Goal: Task Accomplishment & Management: Complete application form

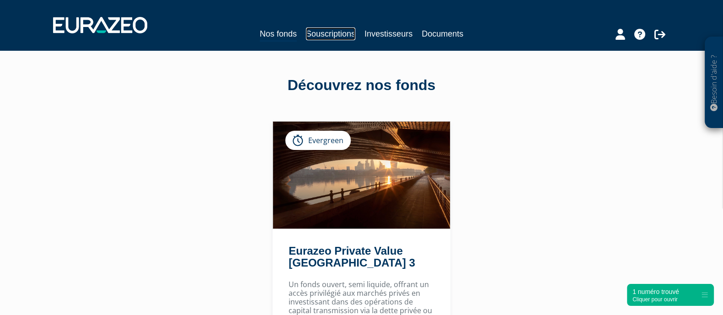
click at [345, 35] on link "Souscriptions" at bounding box center [330, 33] width 49 height 13
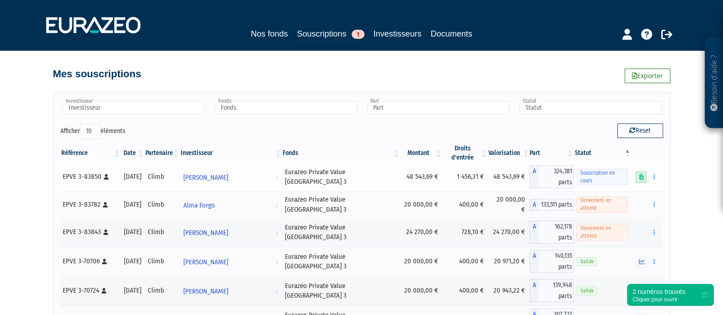
click at [643, 179] on link at bounding box center [641, 177] width 11 height 11
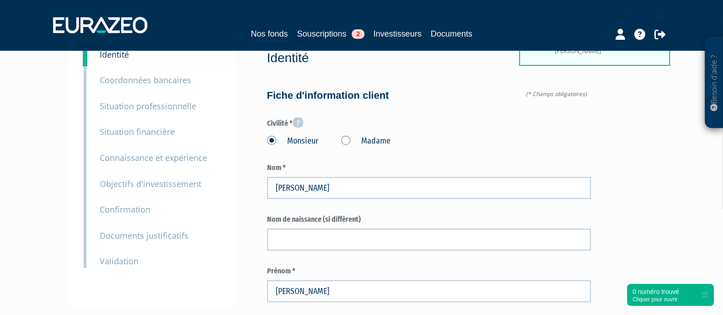
type input "6 22 44 36 24"
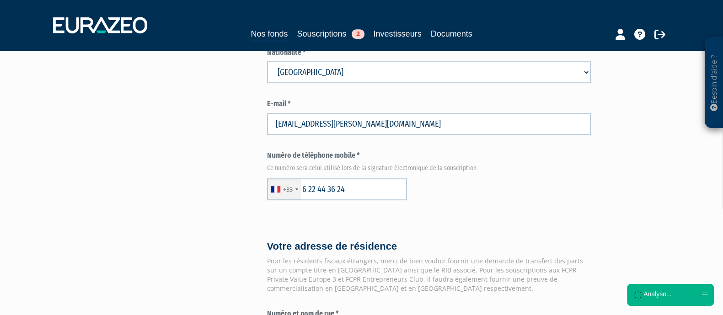
scroll to position [1164, 0]
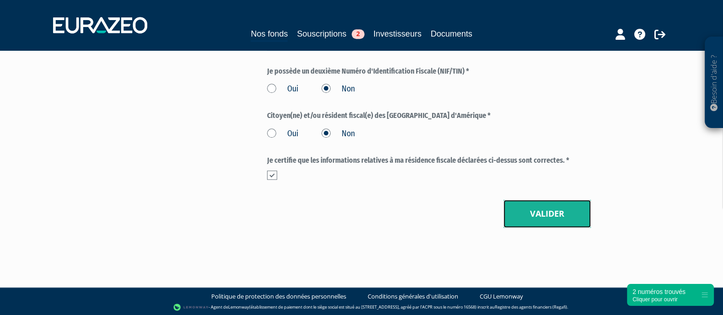
click at [566, 201] on button "Valider" at bounding box center [547, 214] width 87 height 28
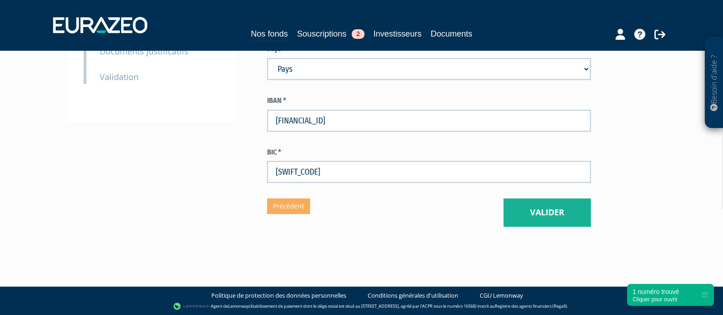
scroll to position [247, 0]
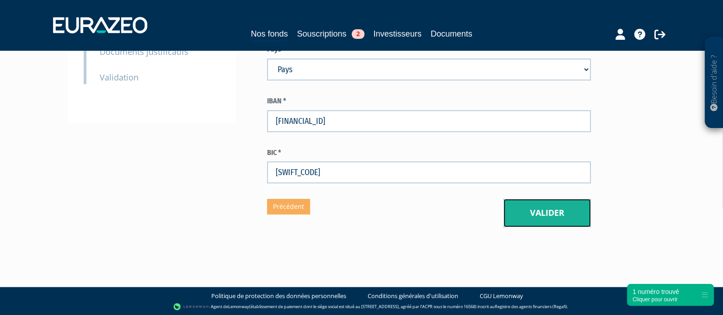
click at [540, 206] on button "Valider" at bounding box center [547, 213] width 87 height 28
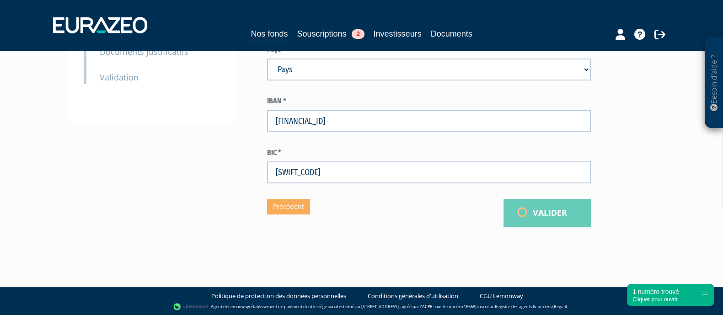
scroll to position [76, 0]
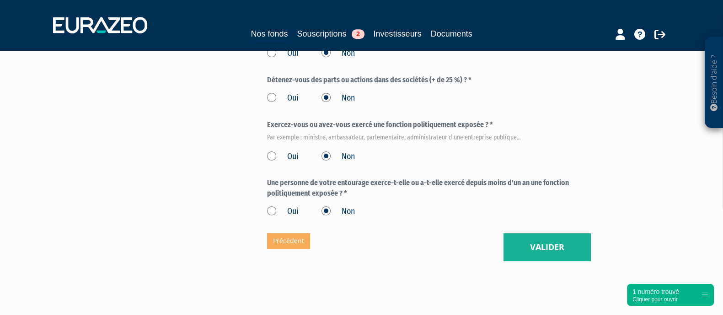
scroll to position [595, 0]
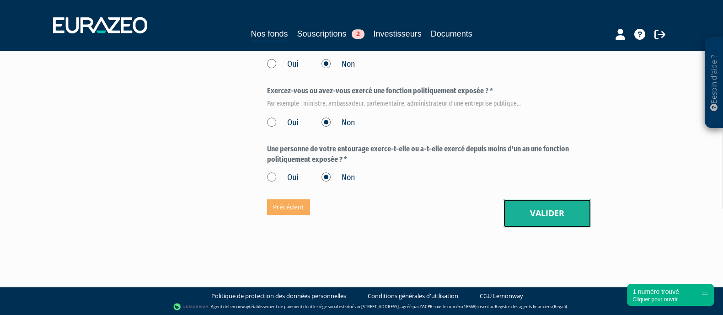
click at [531, 207] on button "Valider" at bounding box center [547, 213] width 87 height 28
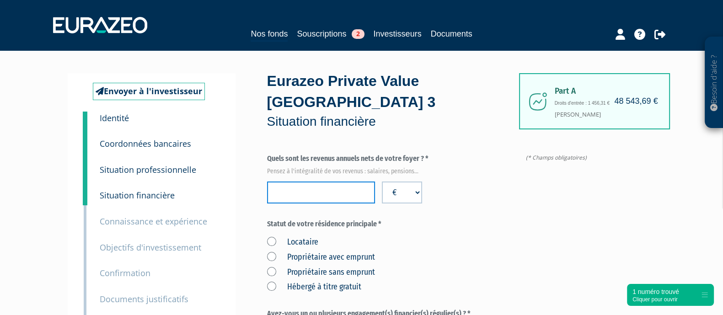
click at [313, 193] on input "number" at bounding box center [321, 193] width 108 height 22
type input "-2"
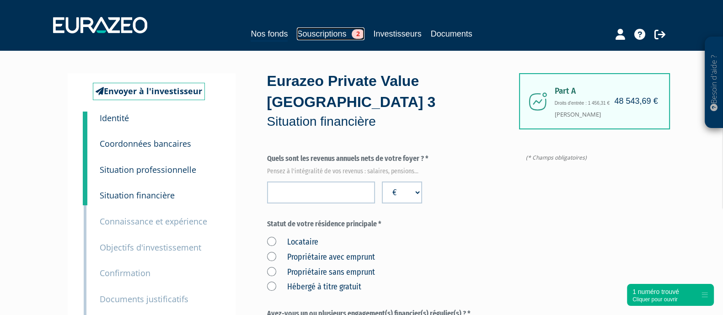
click at [312, 40] on link "Souscriptions 2" at bounding box center [330, 33] width 67 height 13
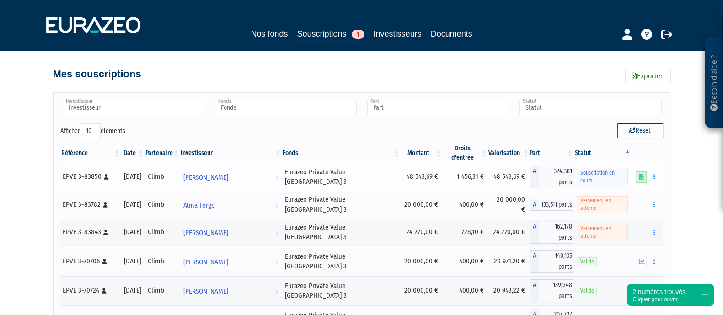
click at [641, 175] on icon at bounding box center [641, 177] width 5 height 6
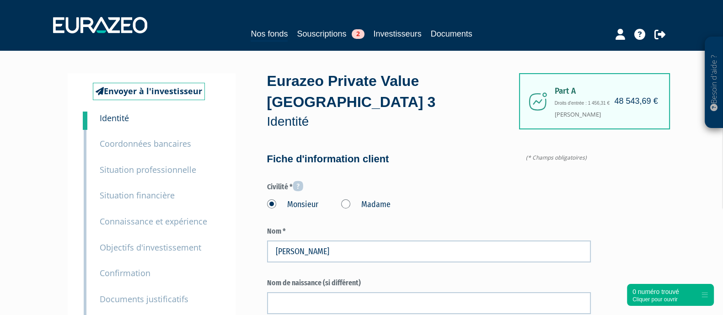
type input "6 22 44 36 24"
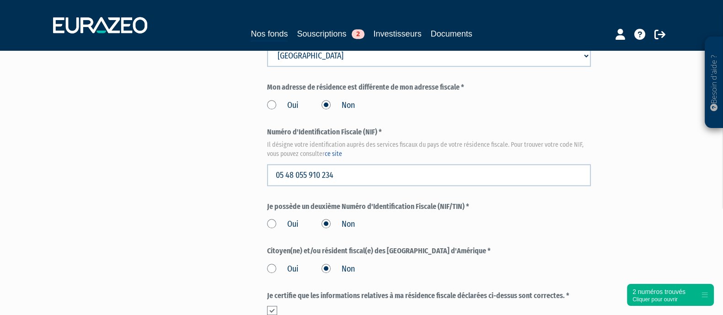
scroll to position [1164, 0]
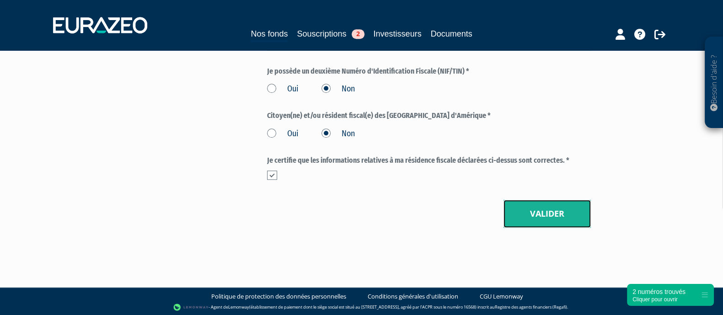
click at [537, 220] on button "Valider" at bounding box center [547, 214] width 87 height 28
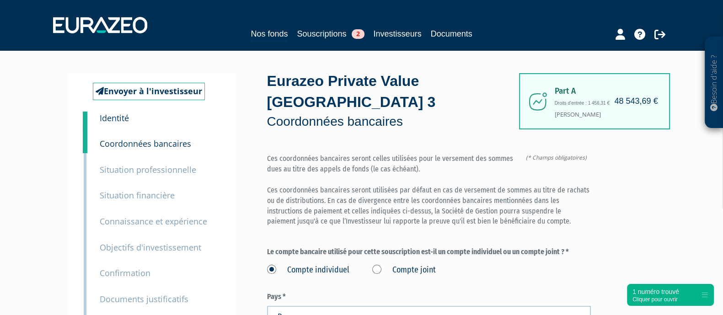
click at [519, 17] on div "Nos fonds Souscriptions 2 Investisseurs Documents" at bounding box center [361, 25] width 631 height 34
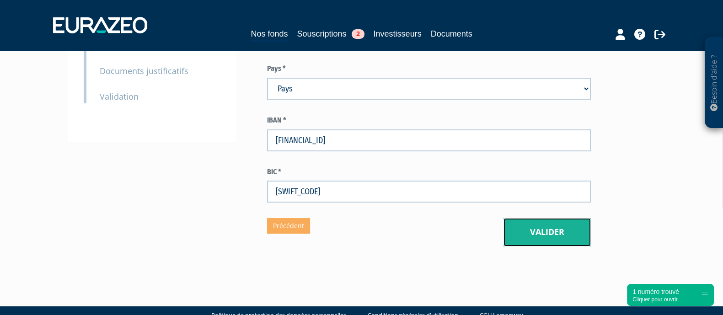
click at [531, 226] on button "Valider" at bounding box center [547, 232] width 87 height 28
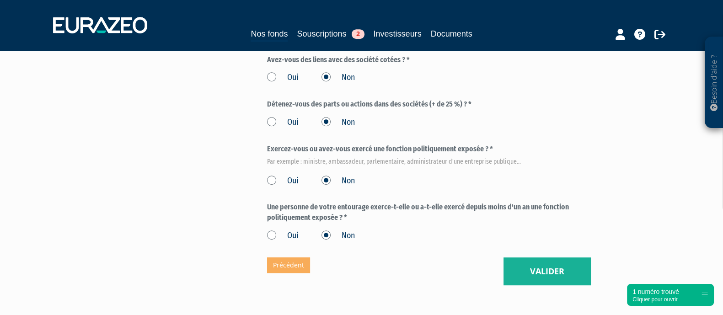
scroll to position [595, 0]
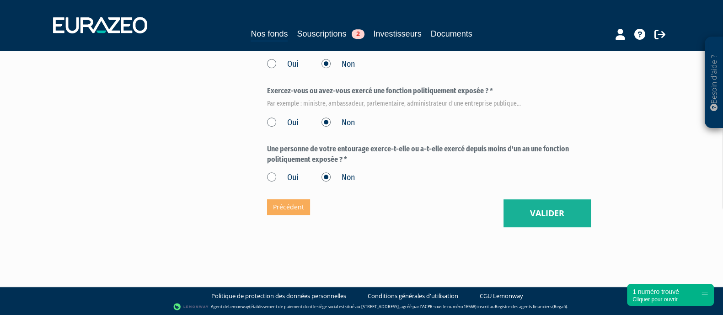
drag, startPoint x: 501, startPoint y: 194, endPoint x: 524, endPoint y: 209, distance: 27.2
click at [525, 209] on button "Valider" at bounding box center [547, 213] width 87 height 28
